Goal: Information Seeking & Learning: Learn about a topic

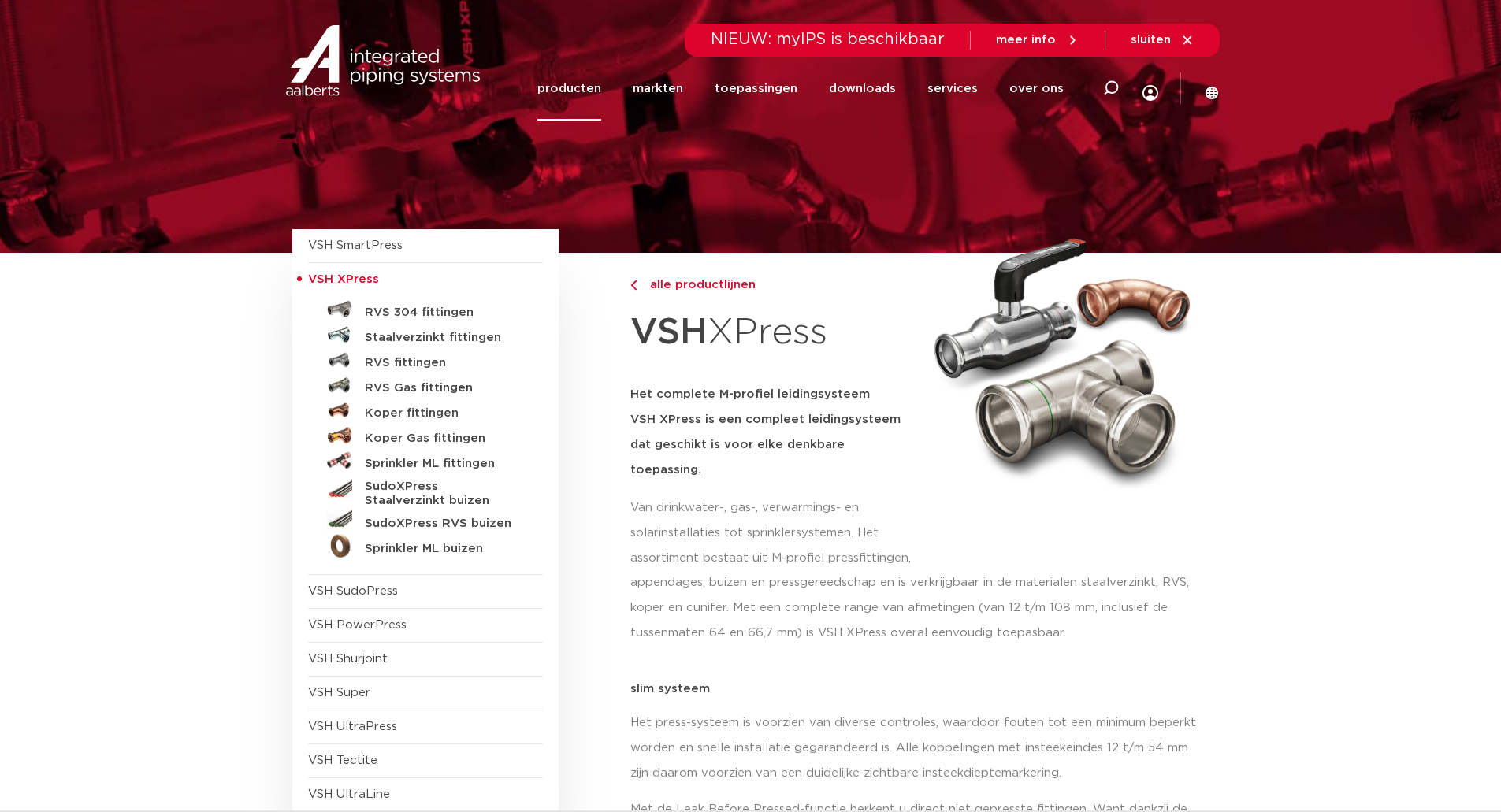
click at [584, 90] on link "producten" at bounding box center [569, 88] width 64 height 64
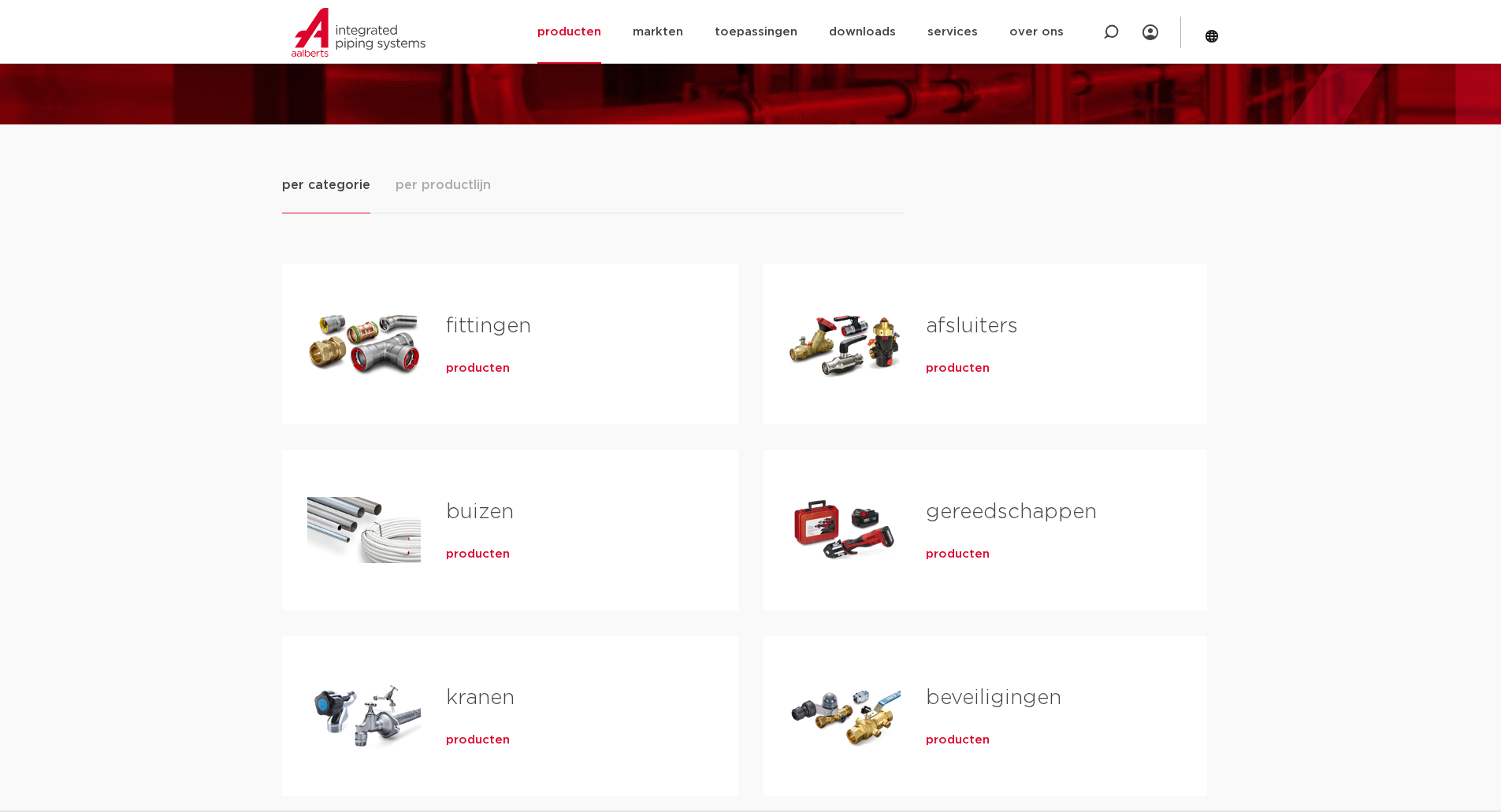
scroll to position [157, 0]
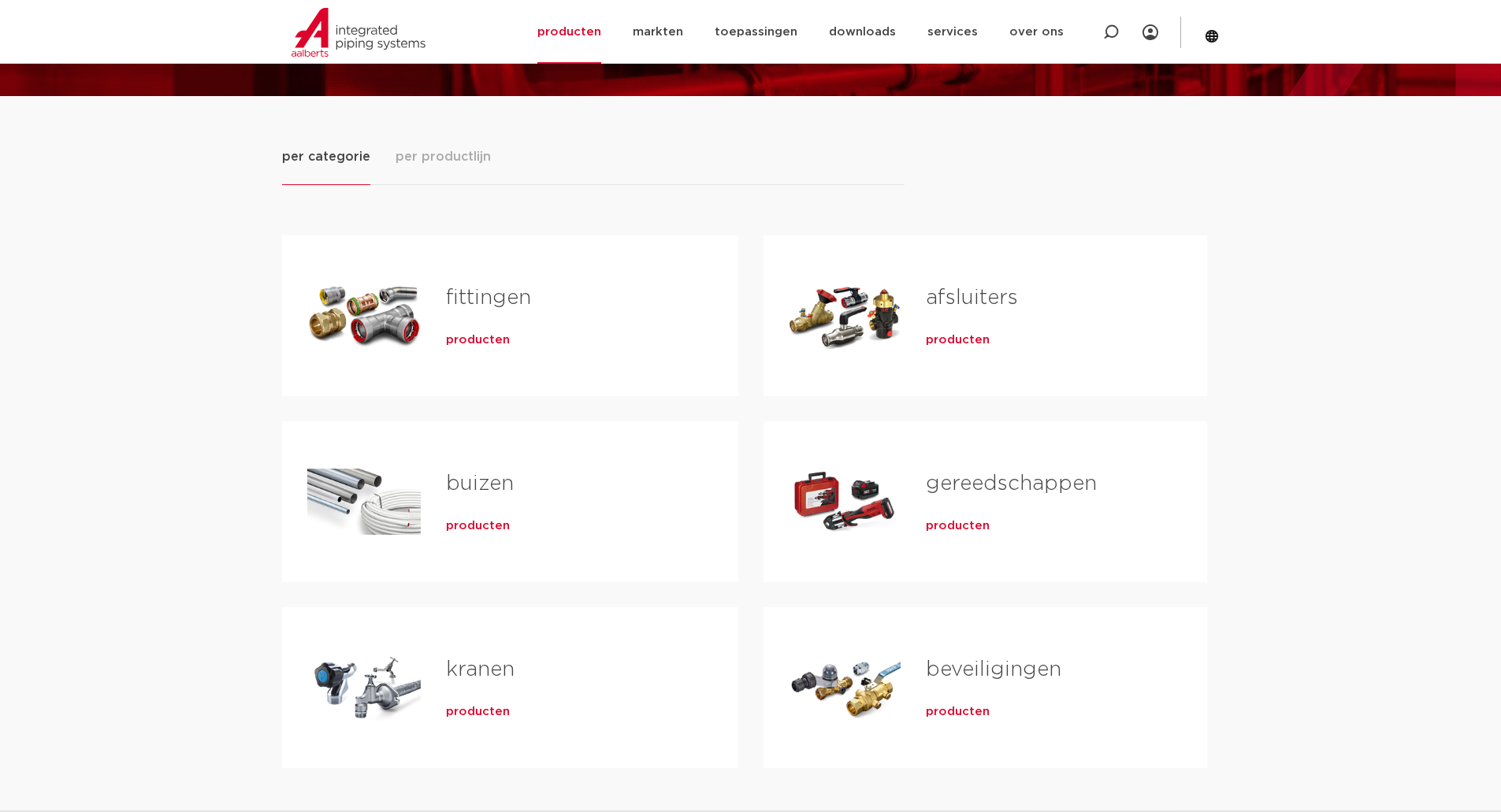
click at [1085, 483] on link "gereedschappen" at bounding box center [1012, 483] width 171 height 20
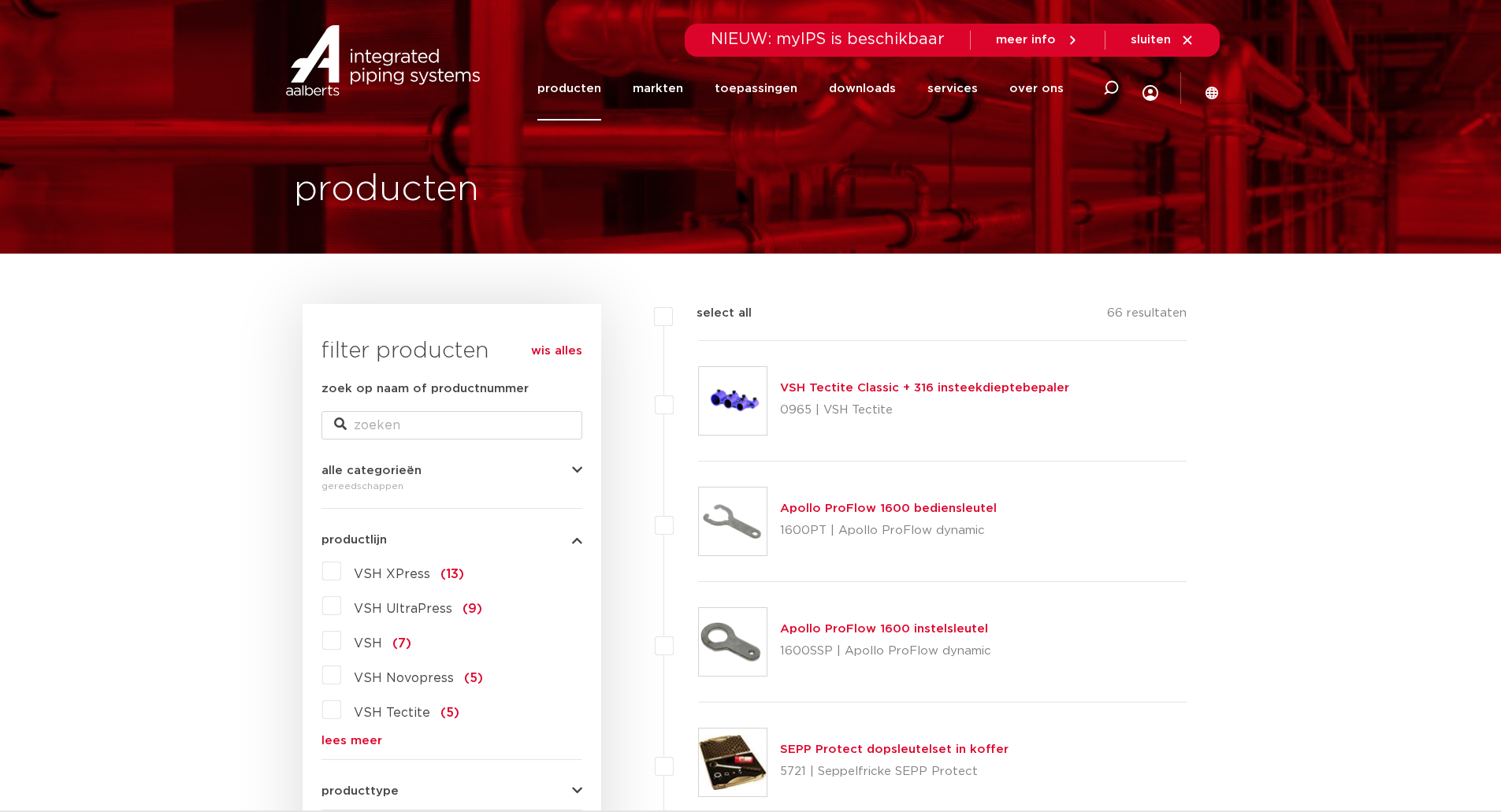
click at [348, 738] on link "lees meer" at bounding box center [452, 740] width 261 height 12
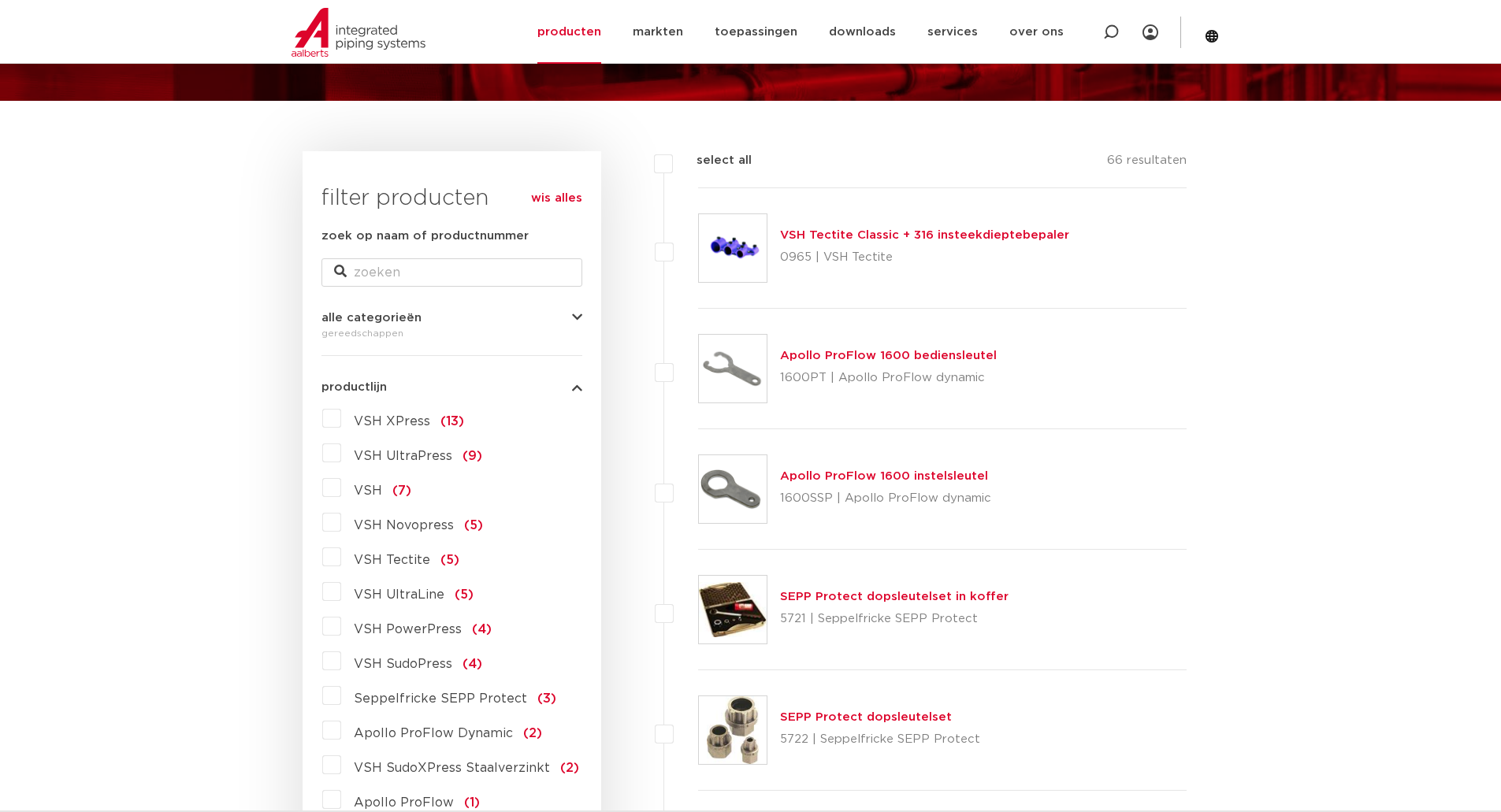
scroll to position [157, 0]
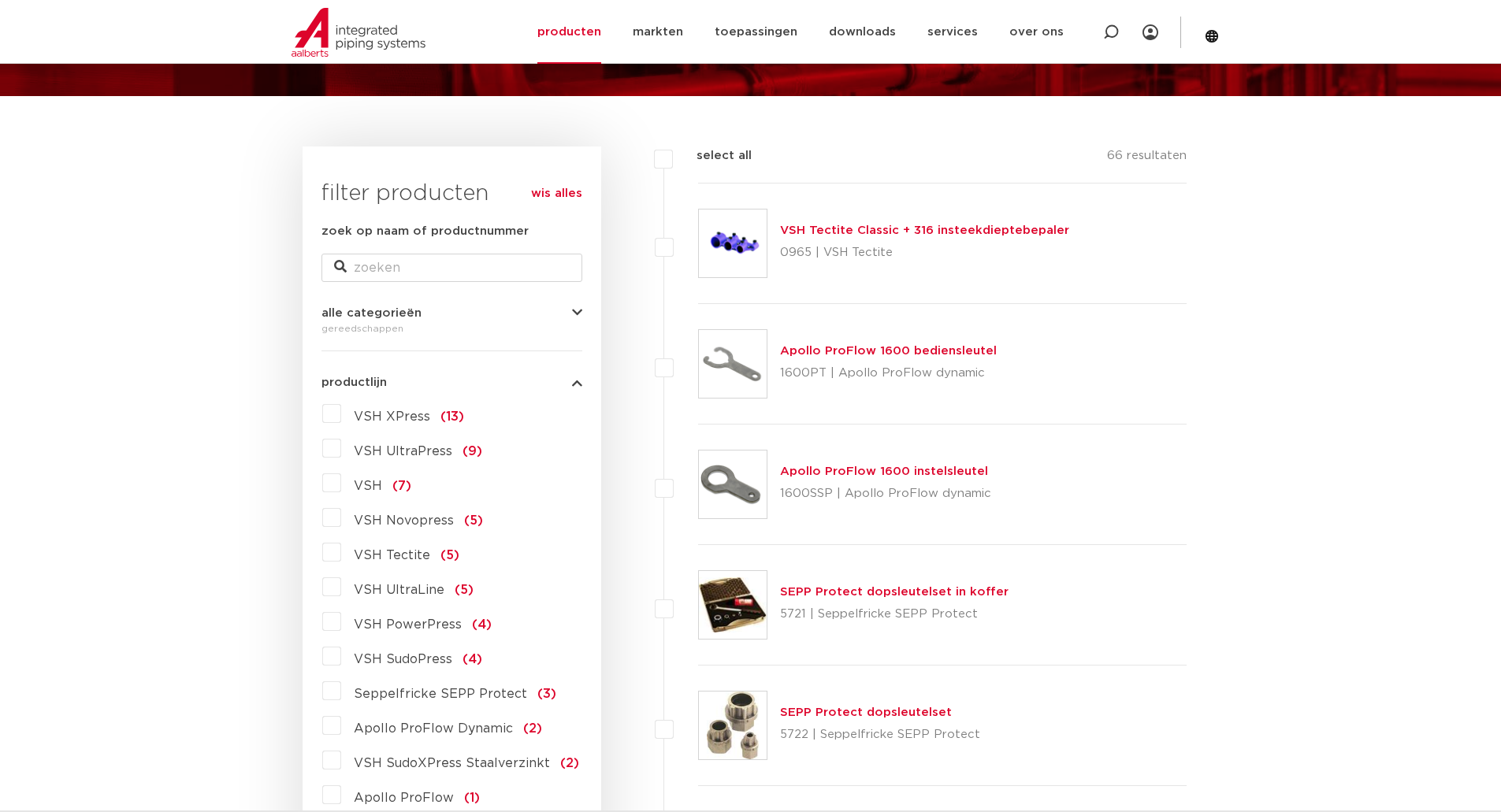
click at [341, 416] on label "VSH XPress (13)" at bounding box center [403, 413] width 123 height 25
click at [0, 0] on input "VSH XPress (13)" at bounding box center [0, 0] width 0 height 0
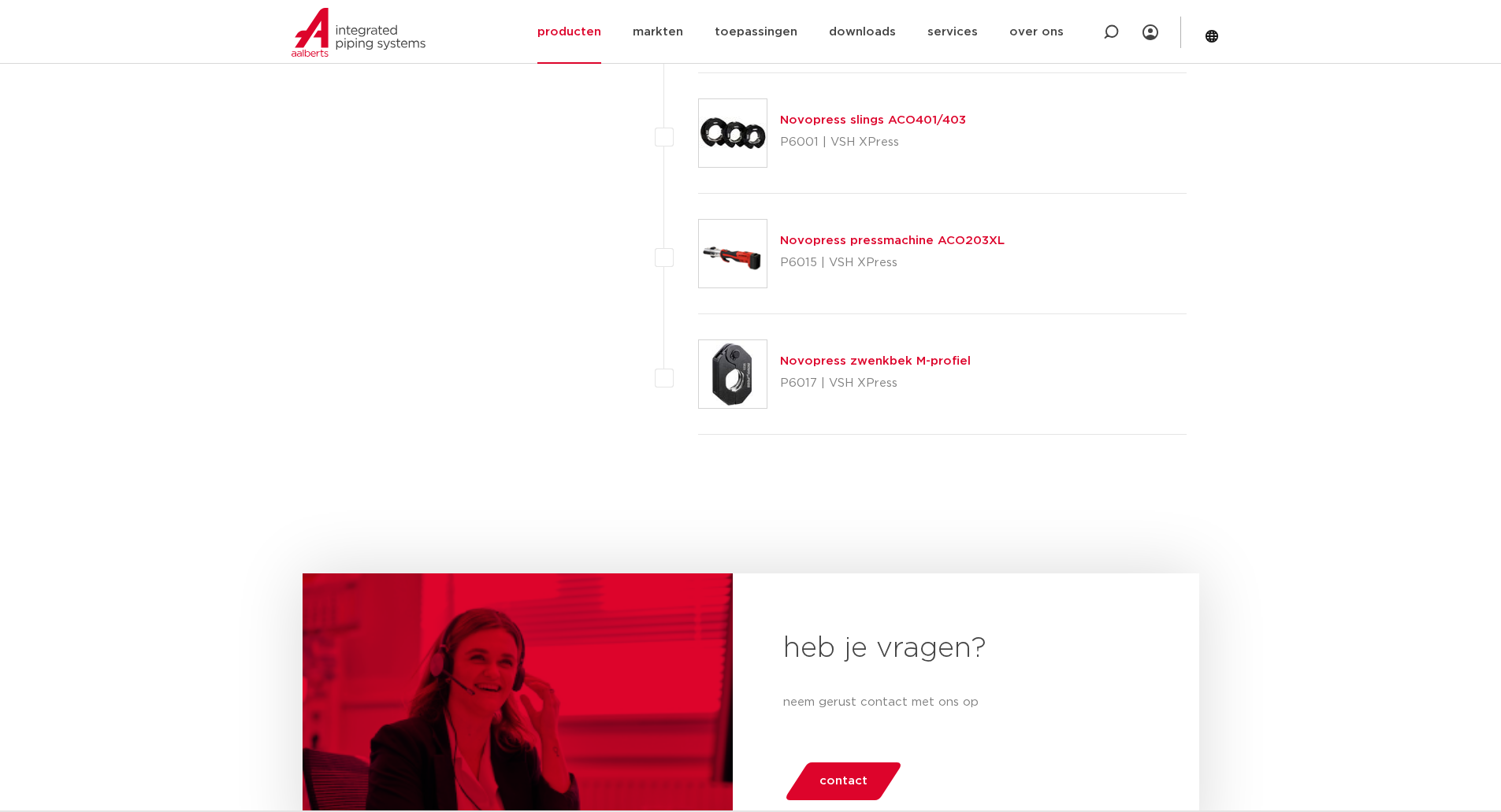
scroll to position [1496, 0]
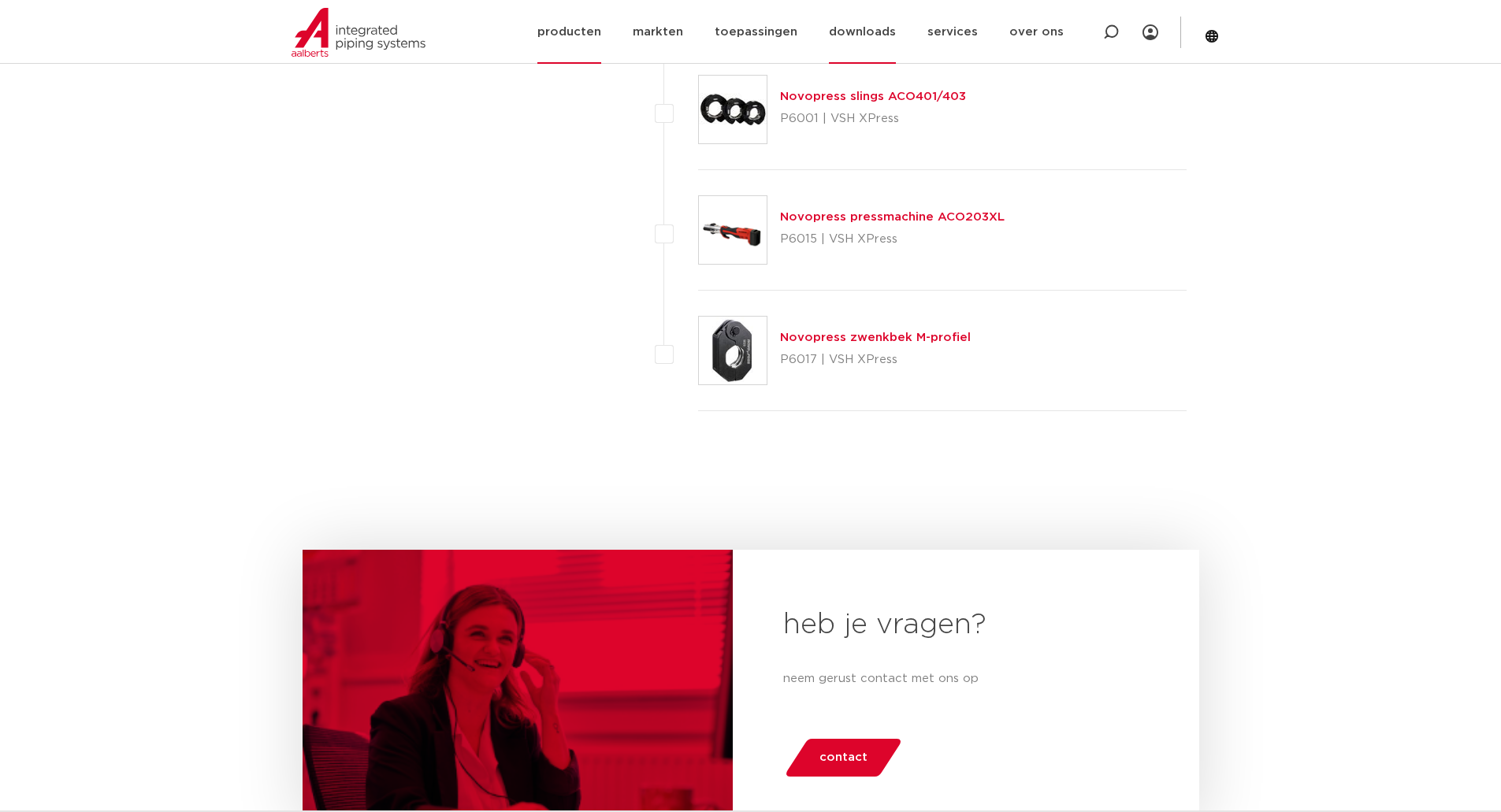
click at [880, 23] on link "downloads" at bounding box center [863, 32] width 67 height 64
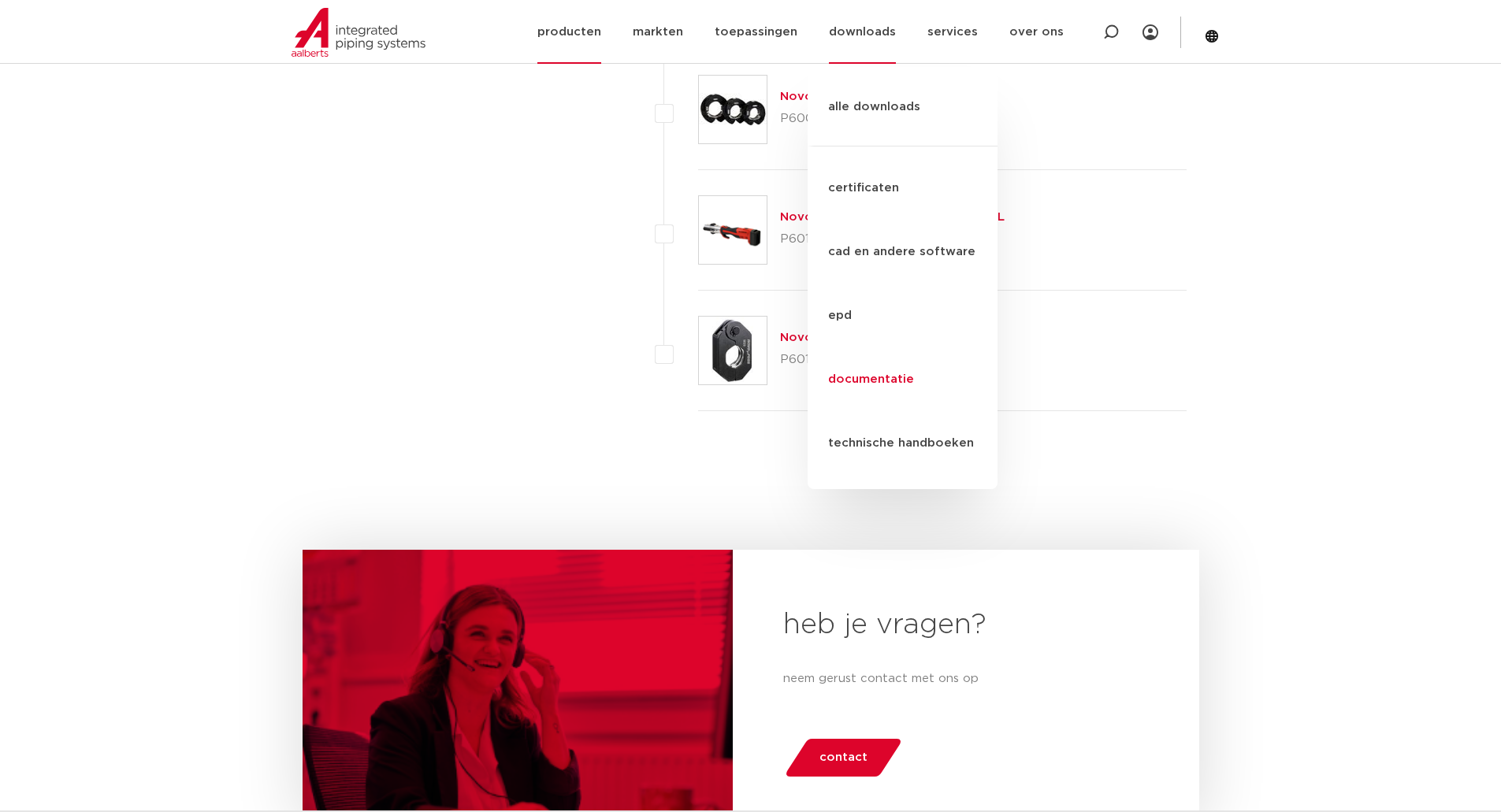
click at [877, 347] on link "documentatie" at bounding box center [903, 379] width 190 height 64
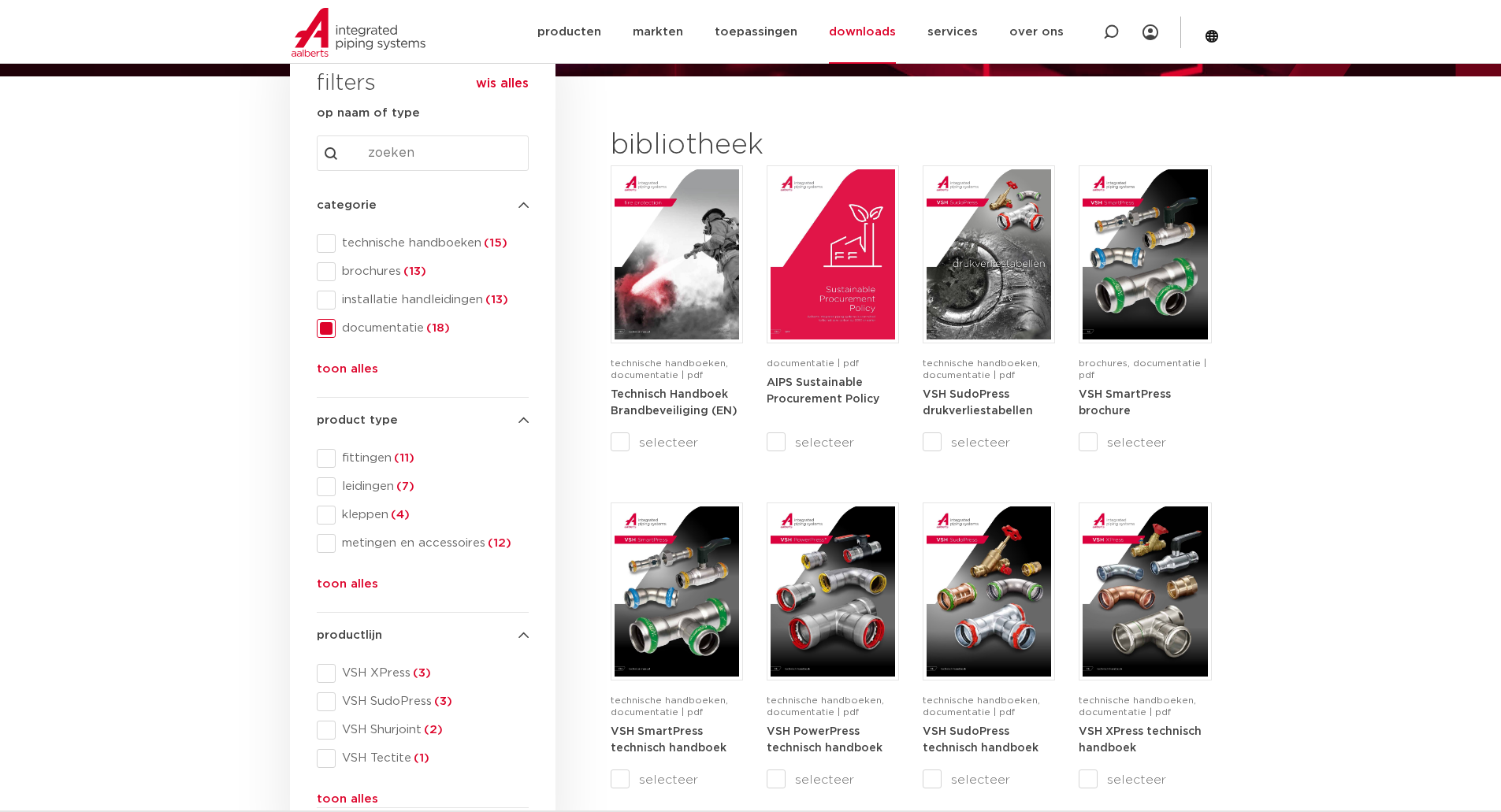
scroll to position [237, 0]
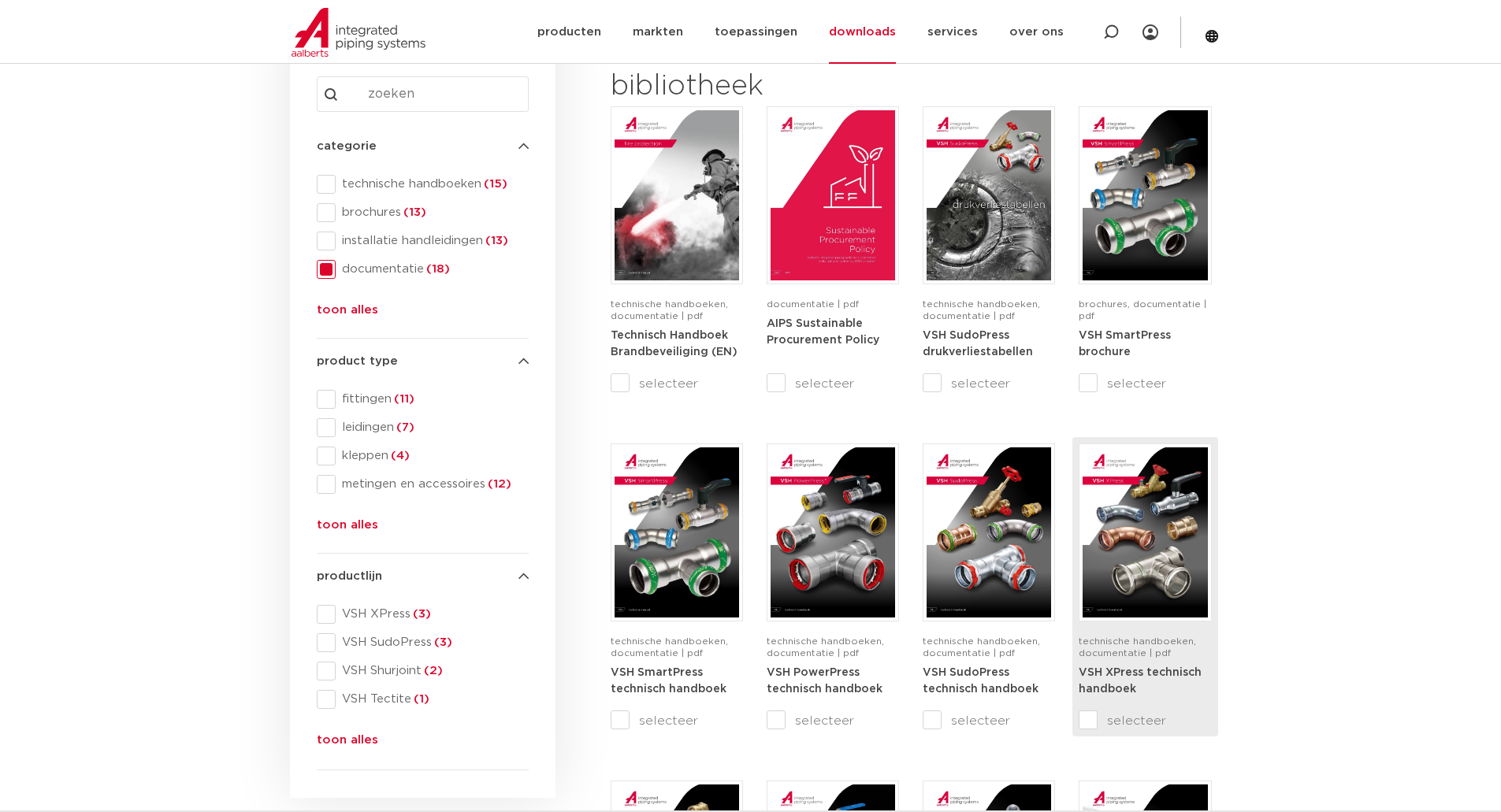
click at [1141, 674] on strong "VSH XPress technisch handboek" at bounding box center [1140, 681] width 123 height 28
click at [587, 34] on link "producten" at bounding box center [569, 32] width 64 height 64
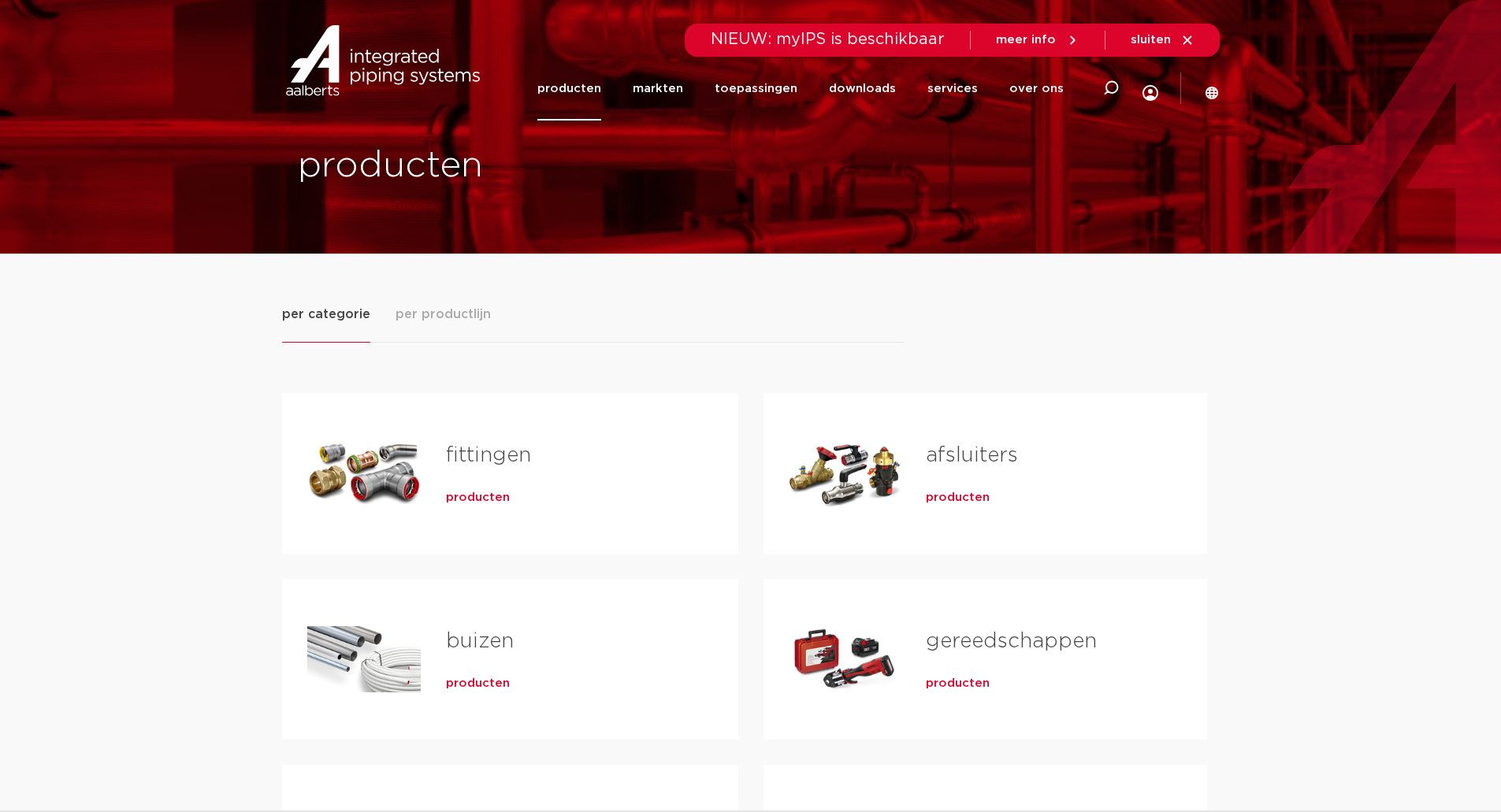
click at [980, 655] on h2 "gereedschappen" at bounding box center [1041, 644] width 230 height 36
click at [955, 683] on span "producten" at bounding box center [958, 683] width 64 height 16
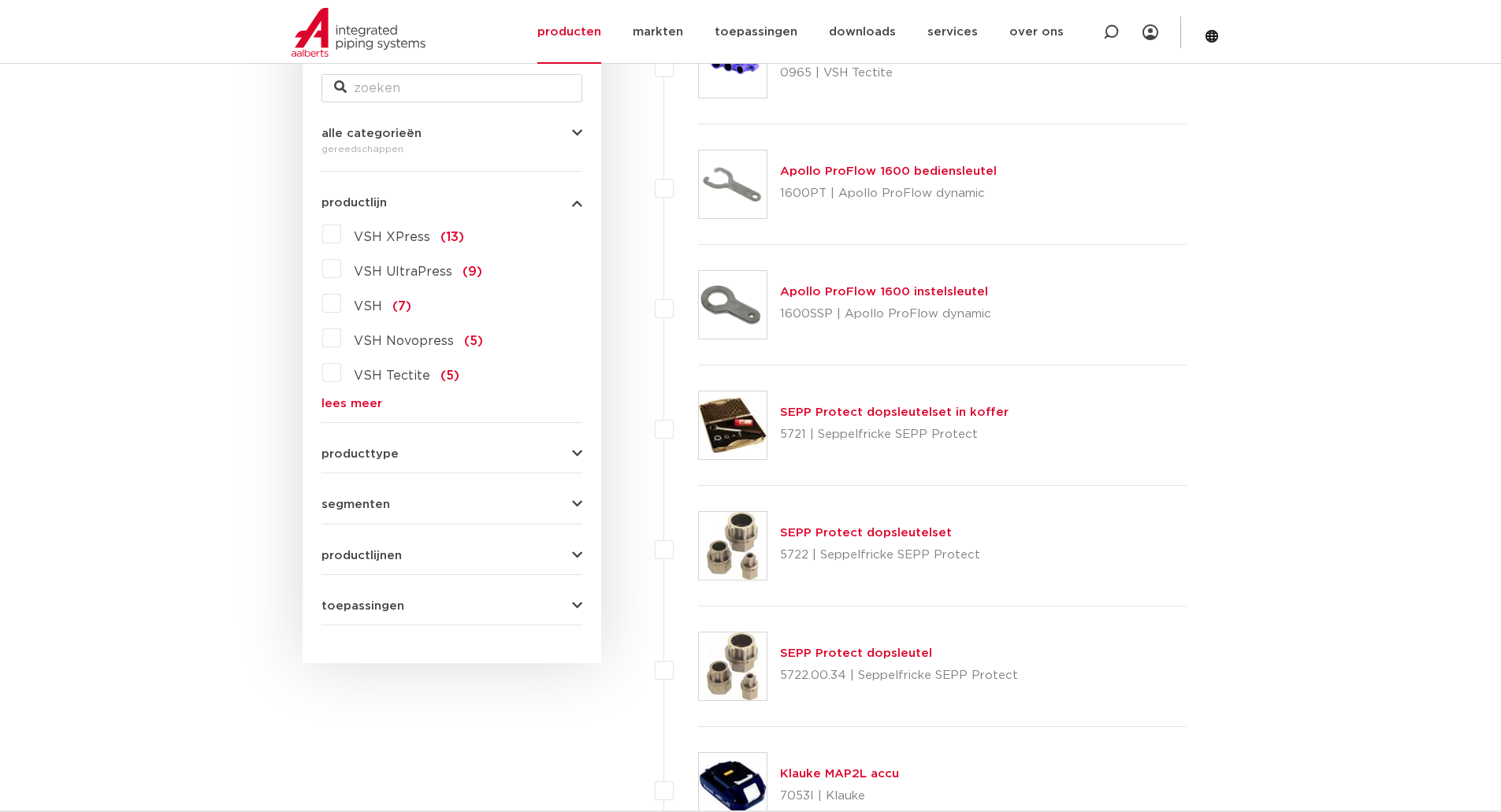
scroll to position [237, 0]
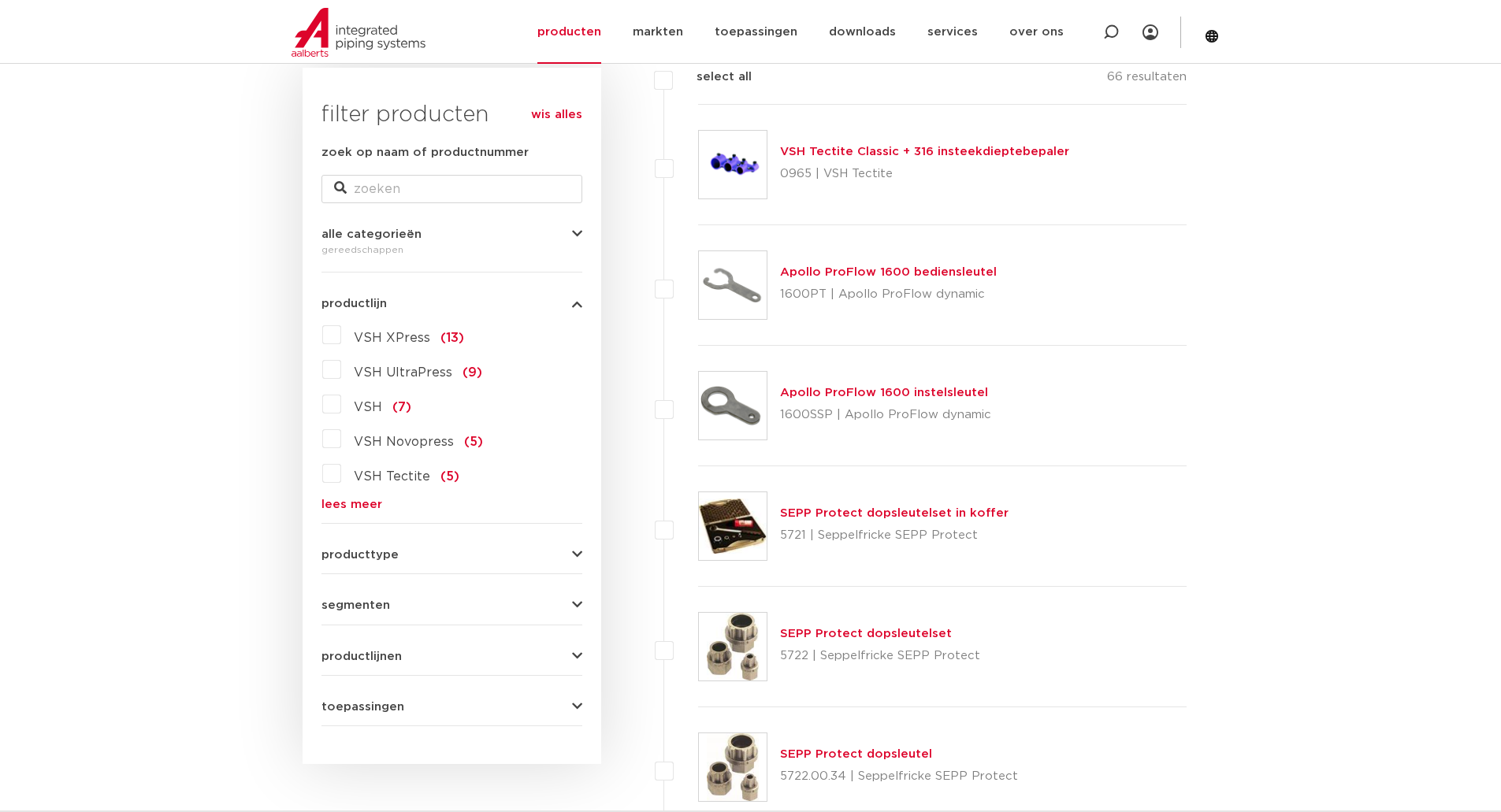
click at [382, 335] on span "VSH XPress" at bounding box center [392, 338] width 76 height 13
click at [0, 0] on input "VSH XPress (13)" at bounding box center [0, 0] width 0 height 0
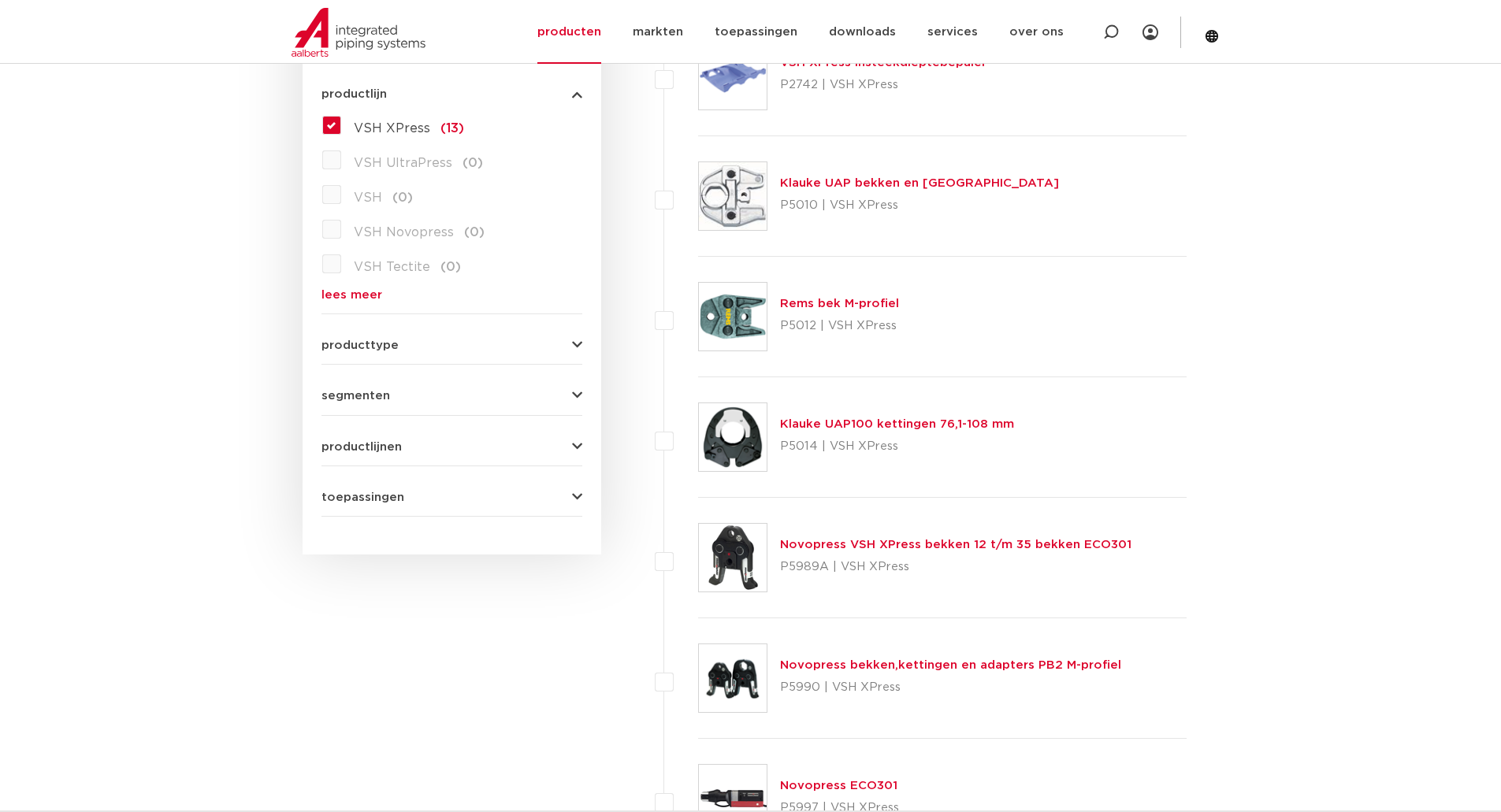
scroll to position [472, 0]
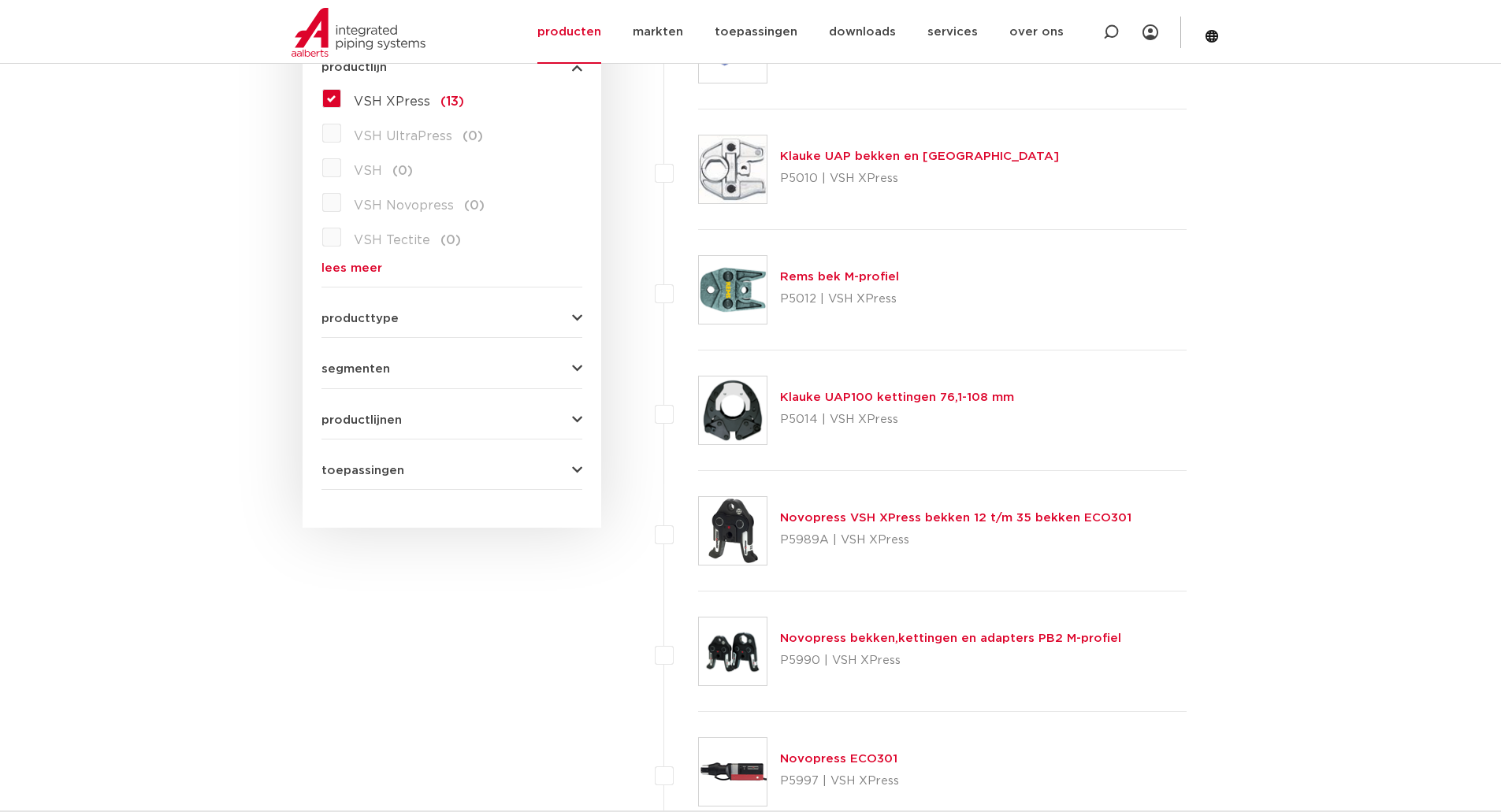
click at [326, 717] on div "wis alles filter producten zoek op naam of productnummer alle categorieën geree…" at bounding box center [452, 652] width 299 height 1641
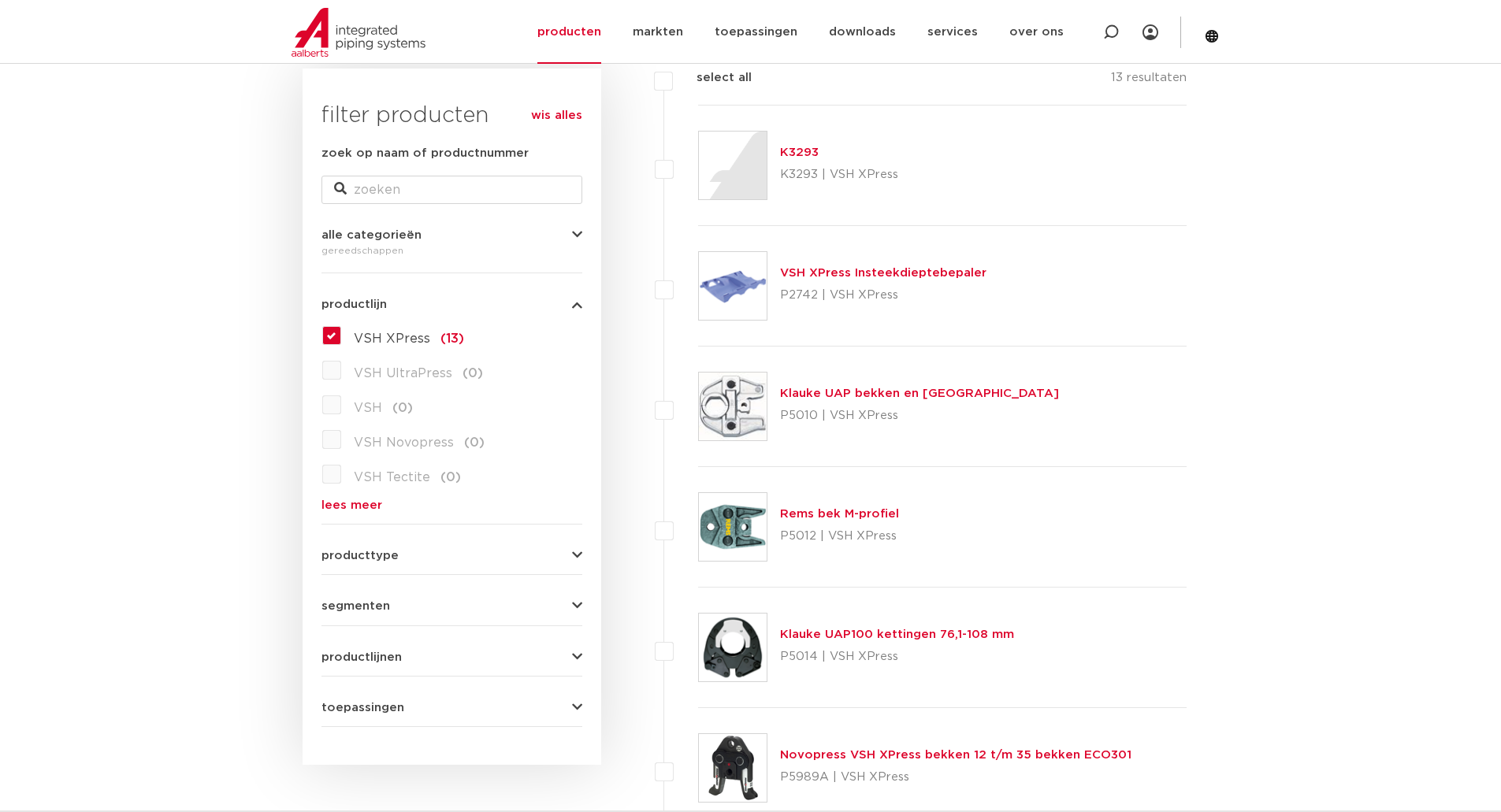
scroll to position [237, 0]
click at [341, 337] on label "VSH XPress (13)" at bounding box center [403, 334] width 123 height 25
click at [0, 0] on input "VSH XPress (13)" at bounding box center [0, 0] width 0 height 0
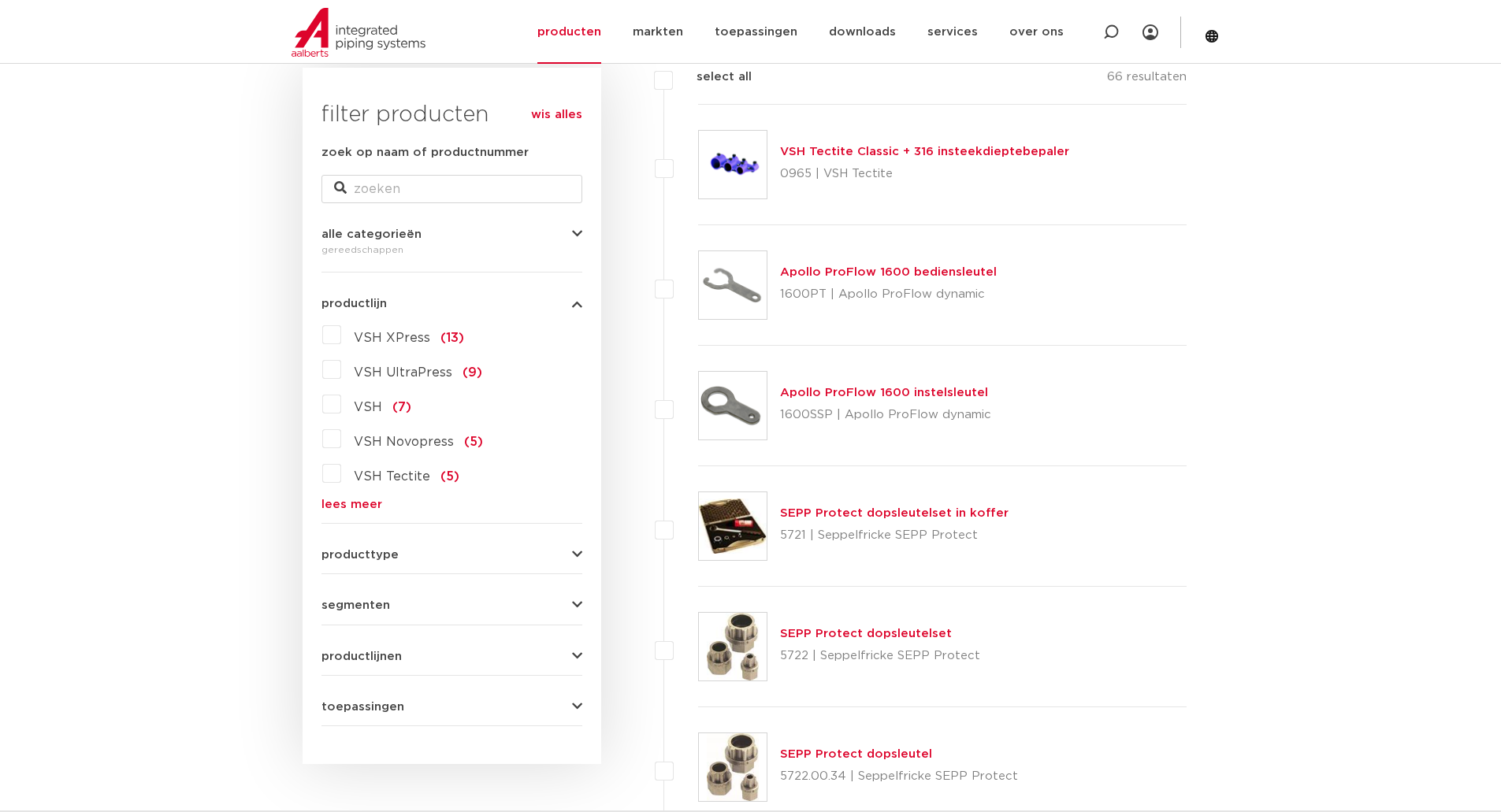
click at [363, 499] on link "lees meer" at bounding box center [452, 504] width 261 height 12
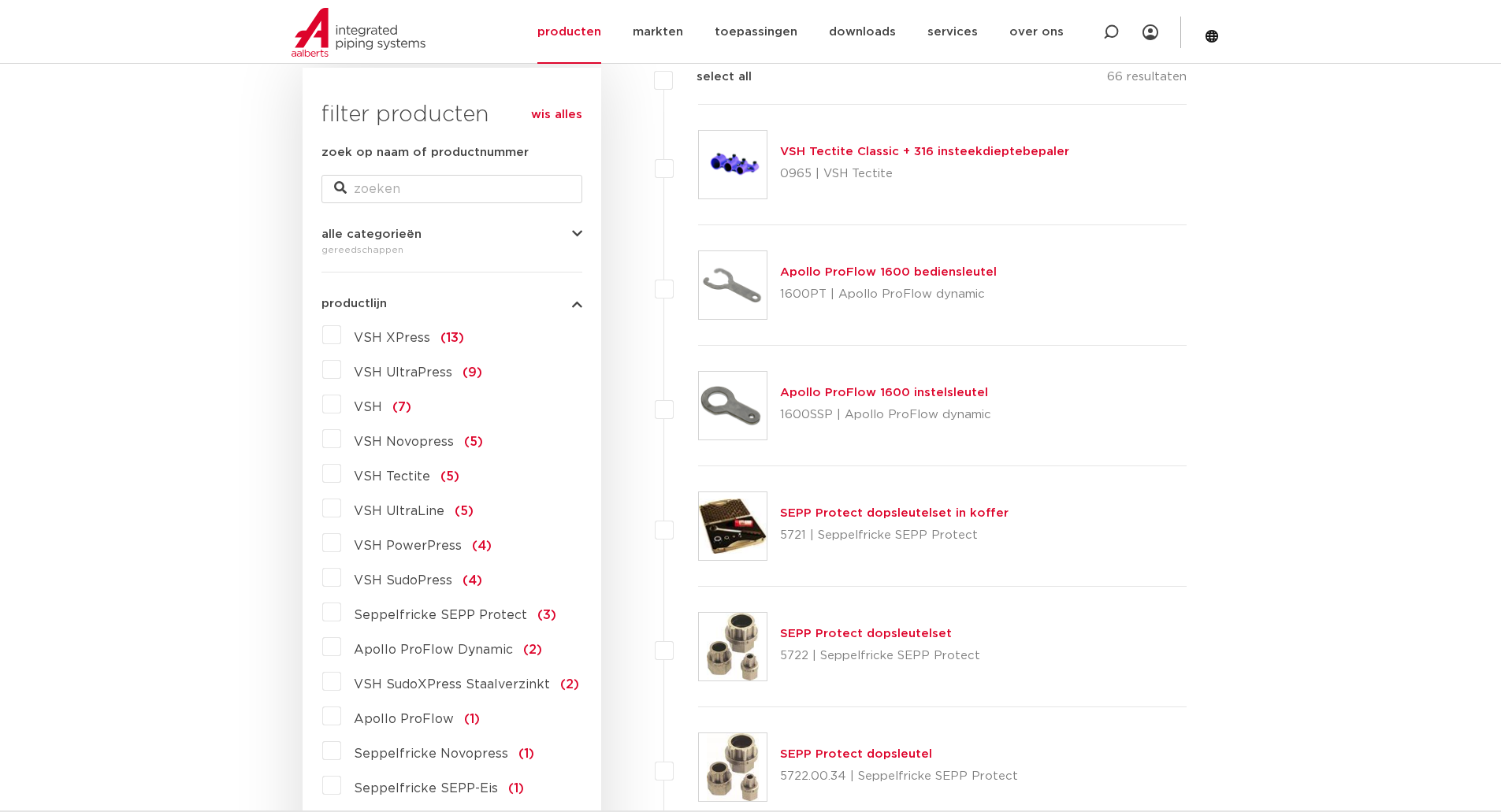
click at [341, 547] on label "VSH PowerPress (4)" at bounding box center [416, 542] width 151 height 25
click at [0, 0] on input "VSH PowerPress (4)" at bounding box center [0, 0] width 0 height 0
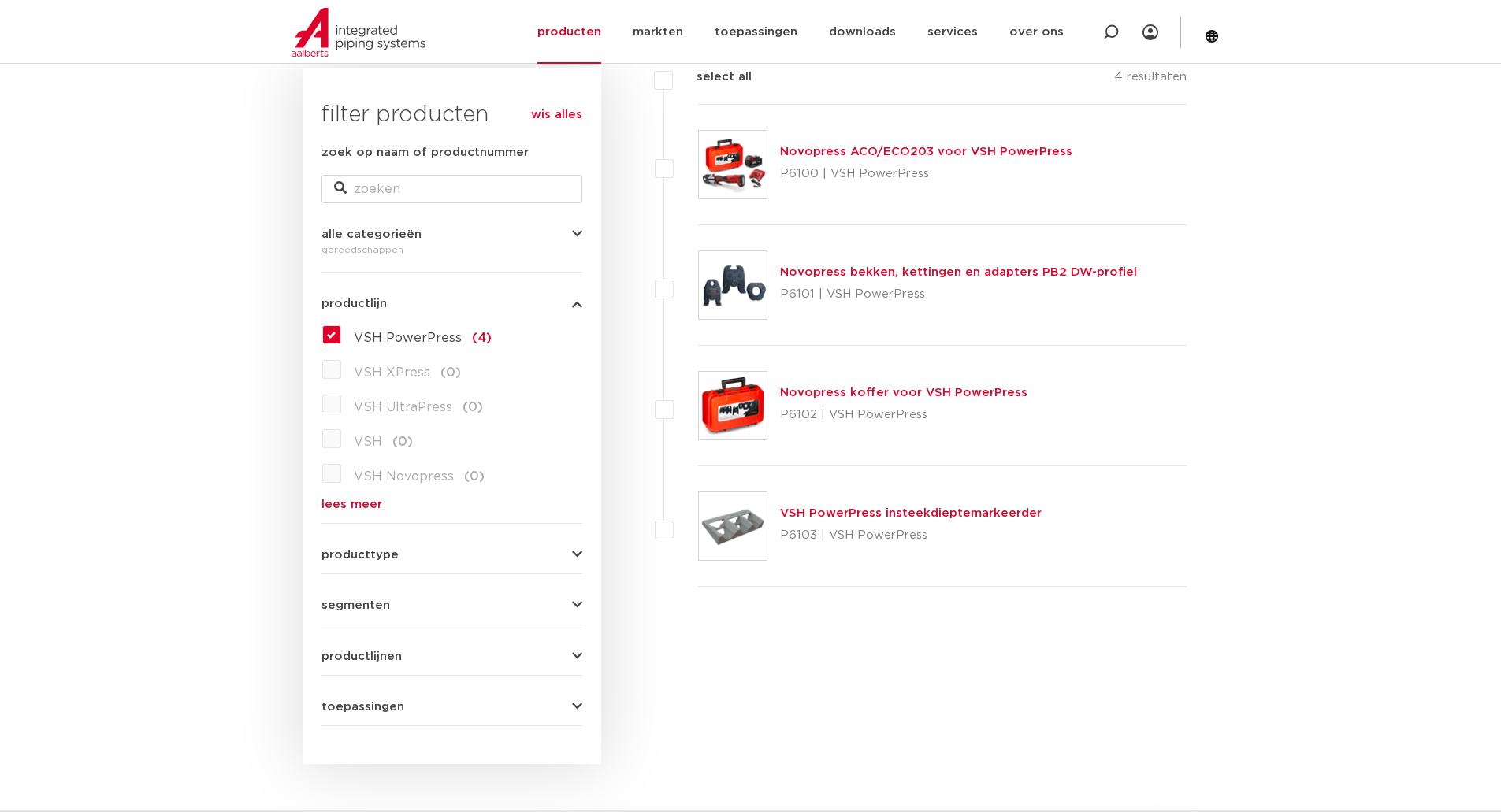
scroll to position [237, 0]
click at [113, 579] on body "Zoeken NIEUW: myIPS is beschikbaar meer info sluiten producten markten toepassi…" at bounding box center [750, 723] width 1501 height 1918
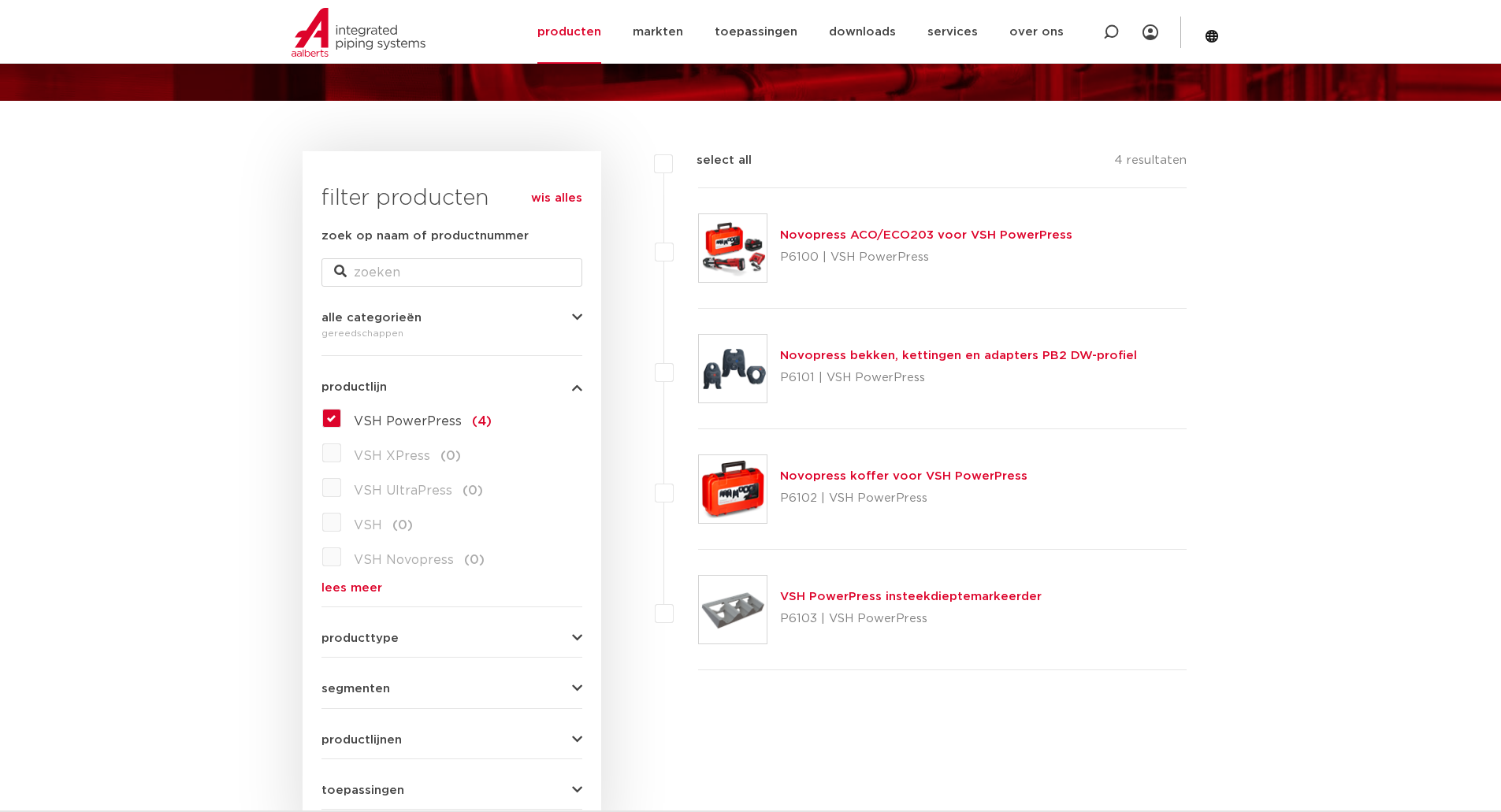
scroll to position [157, 0]
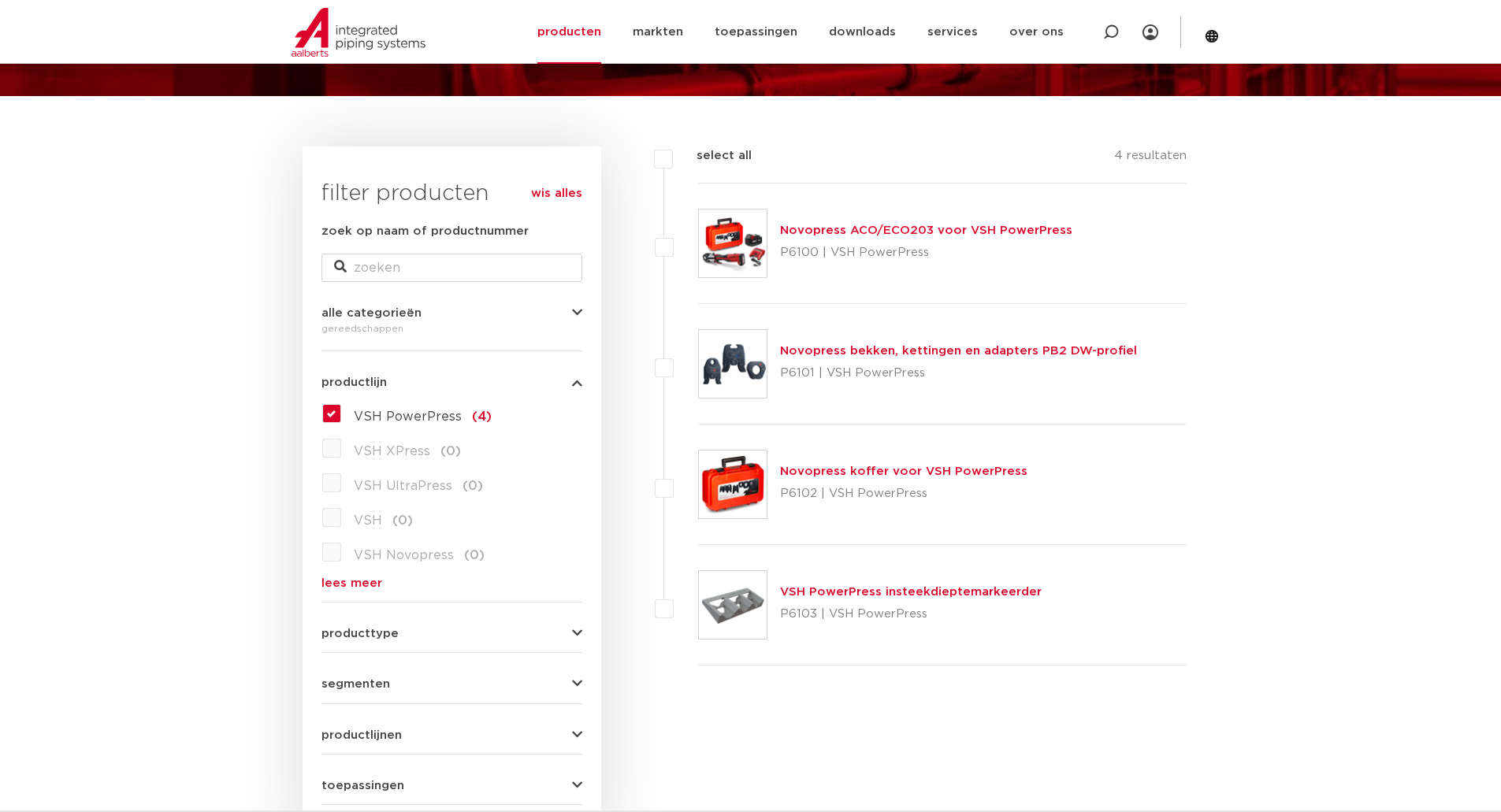
click at [199, 561] on body "Zoeken NIEUW: myIPS is beschikbaar meer info sluiten producten markten toepassi…" at bounding box center [750, 802] width 1501 height 1918
